Goal: Task Accomplishment & Management: Manage account settings

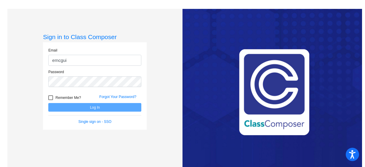
type input "[EMAIL_ADDRESS][DOMAIN_NAME]"
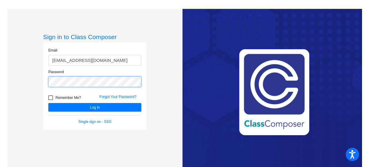
click at [48, 103] on button "Log In" at bounding box center [94, 107] width 93 height 9
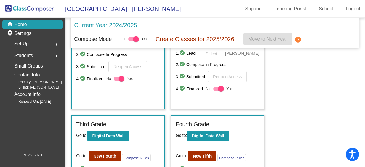
scroll to position [246, 0]
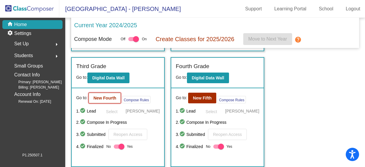
click at [108, 100] on b "New Fourth" at bounding box center [104, 98] width 23 height 5
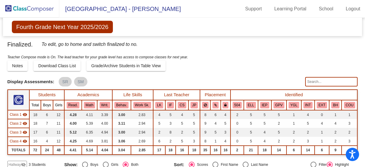
click at [321, 81] on input "text" at bounding box center [331, 81] width 52 height 9
type input "d"
click at [56, 66] on span "Download Class List" at bounding box center [57, 65] width 38 height 5
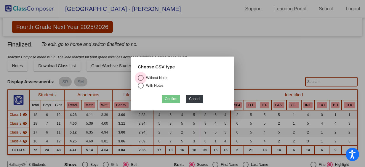
click at [143, 78] on div "Select an option" at bounding box center [141, 78] width 6 height 6
click at [141, 81] on input "Without Notes" at bounding box center [140, 81] width 0 height 0
radio input "true"
click at [171, 100] on button "Confirm" at bounding box center [171, 99] width 18 height 9
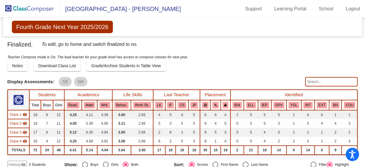
click at [314, 84] on input "text" at bounding box center [331, 81] width 52 height 9
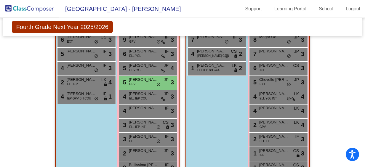
scroll to position [389, 0]
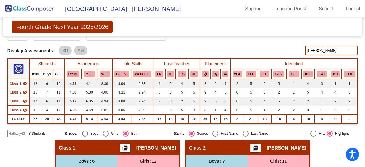
scroll to position [29, 0]
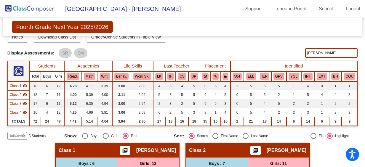
click at [322, 54] on input "[PERSON_NAME]" at bounding box center [331, 52] width 52 height 9
type input "l"
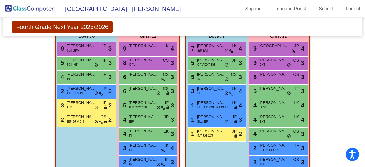
scroll to position [161, 0]
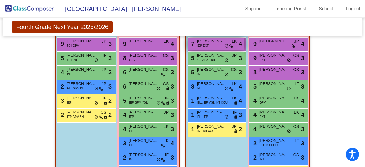
click at [204, 44] on span "IEP EXT" at bounding box center [202, 46] width 11 height 4
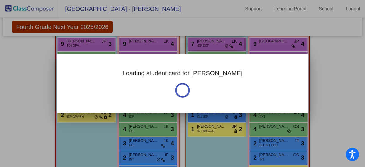
click at [204, 44] on div at bounding box center [182, 83] width 365 height 167
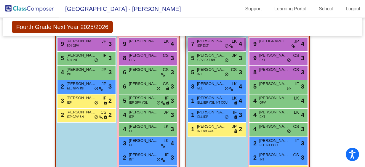
click at [212, 38] on span "[PERSON_NAME]" at bounding box center [212, 41] width 30 height 6
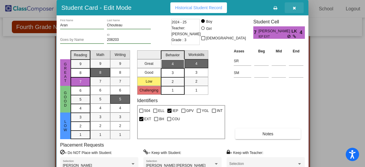
click at [296, 7] on icon "button" at bounding box center [294, 8] width 3 height 4
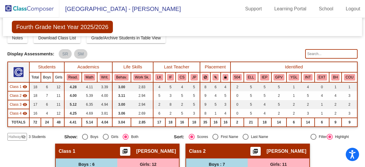
scroll to position [0, 0]
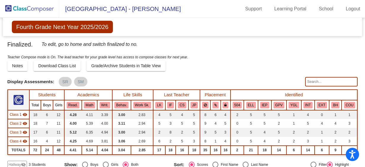
click at [35, 9] on img at bounding box center [29, 8] width 59 height 17
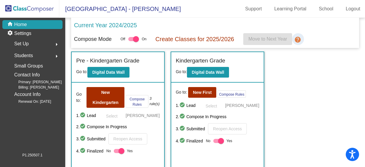
click at [298, 40] on mat-icon "help" at bounding box center [298, 39] width 7 height 7
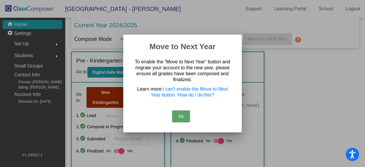
click at [185, 111] on button "Ok" at bounding box center [181, 117] width 18 height 12
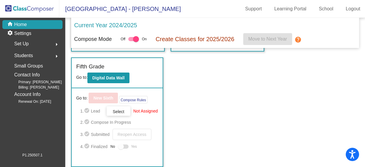
scroll to position [363, 0]
click at [29, 32] on p "Settings" at bounding box center [22, 33] width 17 height 7
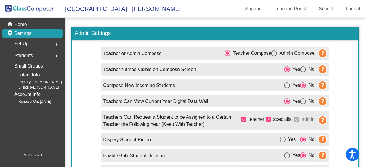
click at [28, 44] on span "Set Up" at bounding box center [21, 44] width 15 height 8
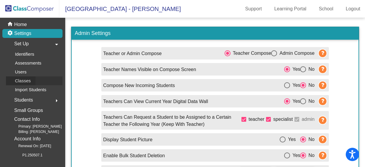
click at [30, 82] on p "Classes" at bounding box center [23, 80] width 16 height 7
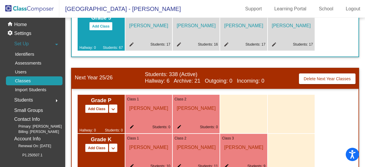
scroll to position [283, 0]
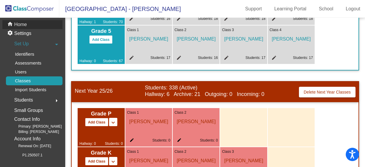
click at [29, 27] on div "home Home" at bounding box center [32, 24] width 60 height 9
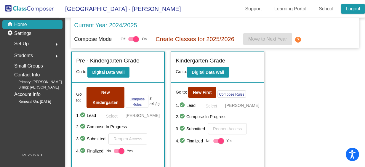
click at [351, 11] on link "Logout" at bounding box center [353, 8] width 24 height 9
